Goal: Find specific page/section

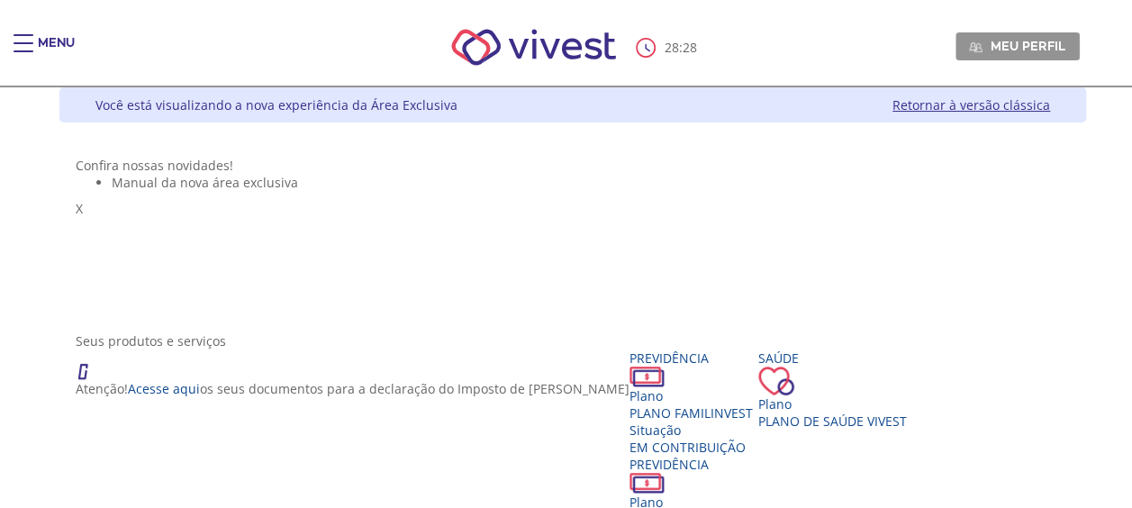
drag, startPoint x: 49, startPoint y: 43, endPoint x: 58, endPoint y: 41, distance: 9.2
click at [50, 43] on div "Menu" at bounding box center [56, 52] width 37 height 36
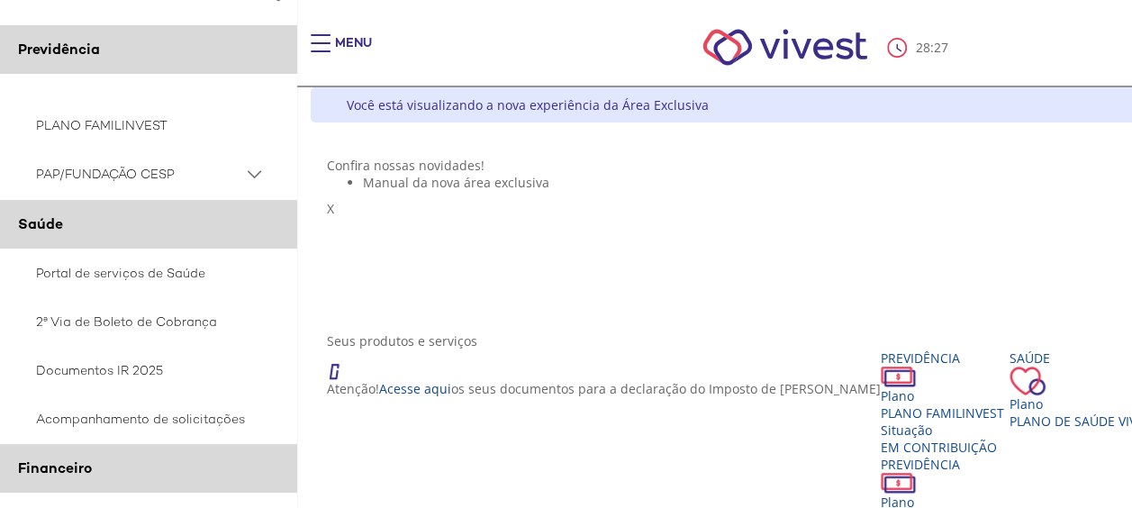
scroll to position [90, 0]
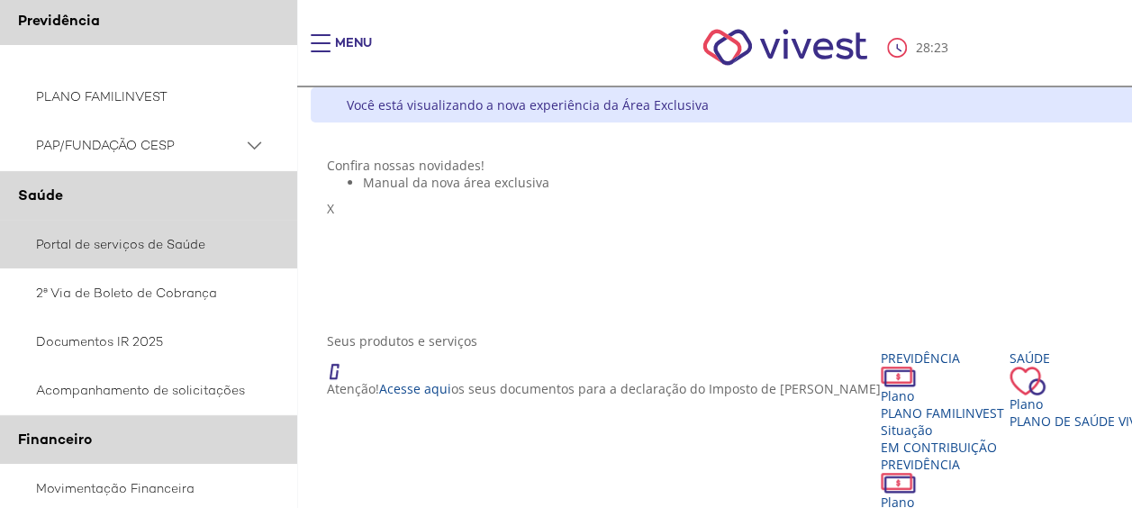
click at [135, 243] on link "Portal de serviços de Saúde" at bounding box center [148, 244] width 297 height 49
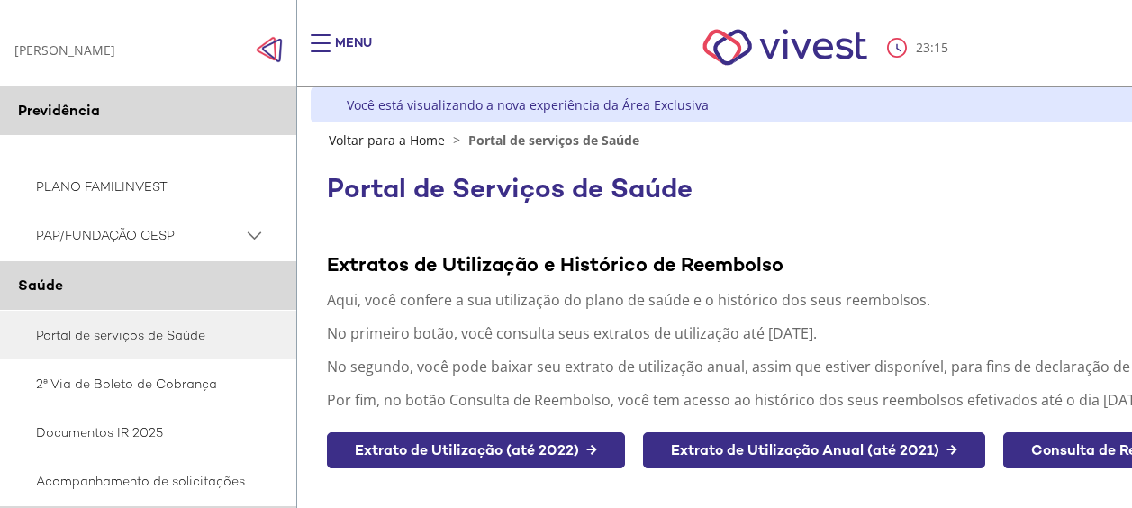
scroll to position [380, 0]
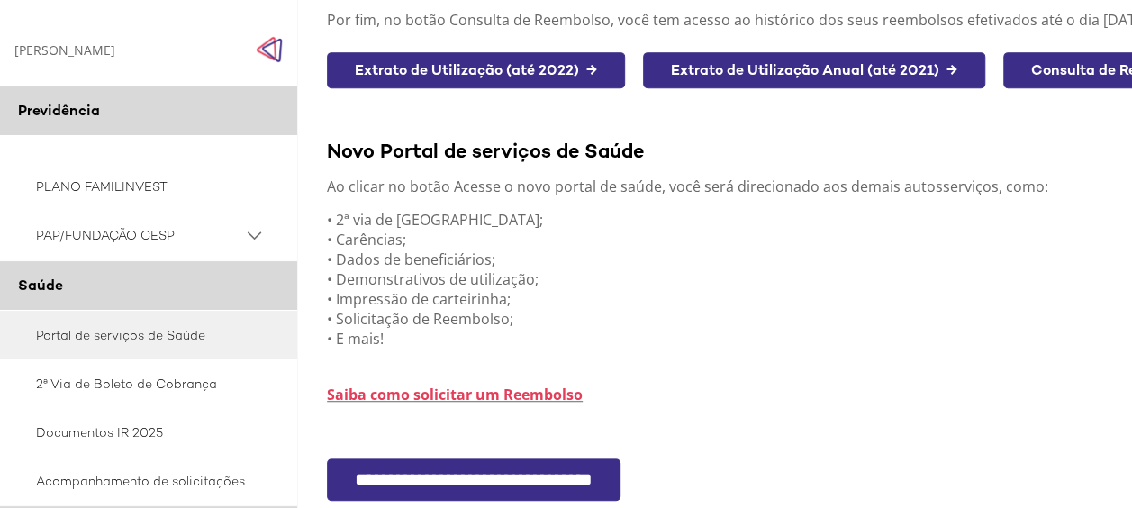
click at [550, 477] on input "**********" at bounding box center [474, 479] width 294 height 42
